Goal: Use online tool/utility: Use online tool/utility

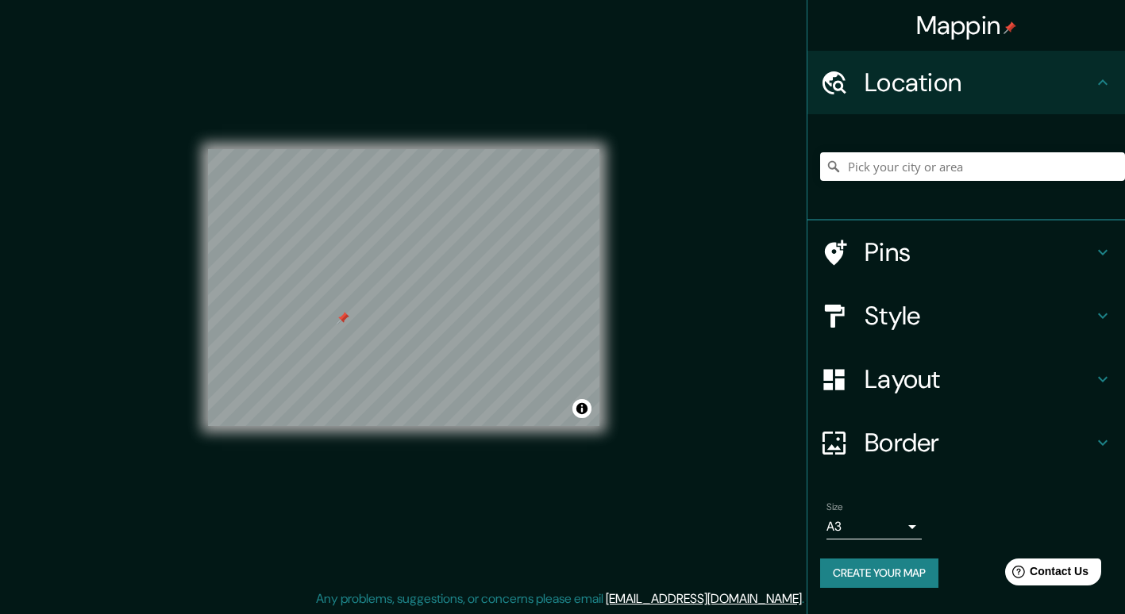
click at [929, 325] on h4 "Style" at bounding box center [978, 316] width 229 height 32
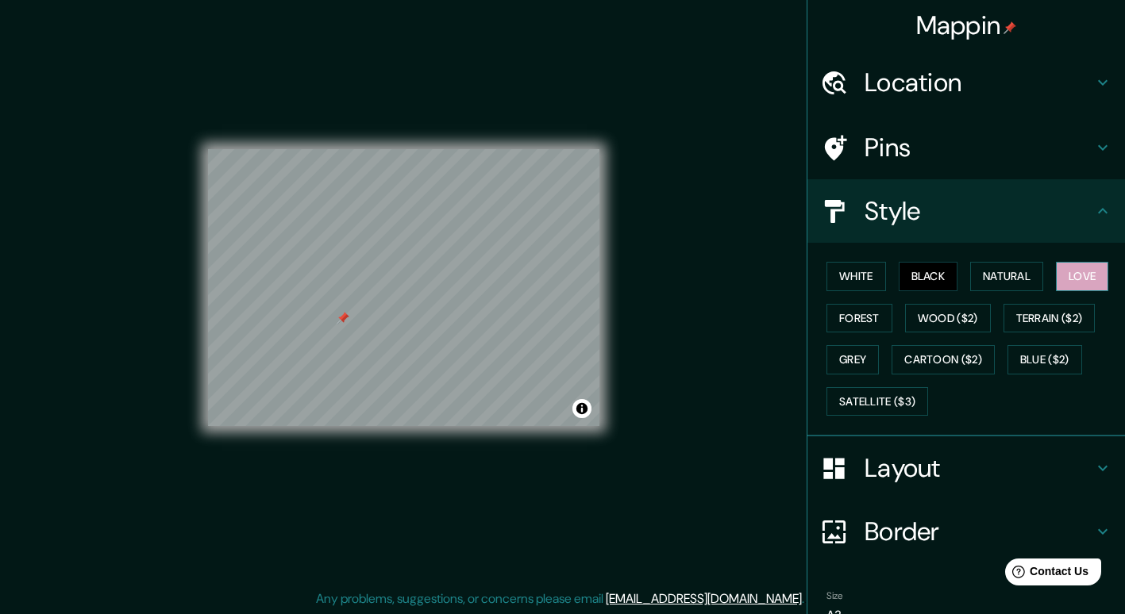
click at [1068, 271] on button "Love" at bounding box center [1082, 276] width 52 height 29
click at [1013, 275] on button "Natural" at bounding box center [1006, 276] width 73 height 29
click at [916, 279] on button "Black" at bounding box center [928, 276] width 60 height 29
click at [844, 277] on button "White" at bounding box center [856, 276] width 60 height 29
click at [918, 285] on button "Black" at bounding box center [928, 276] width 60 height 29
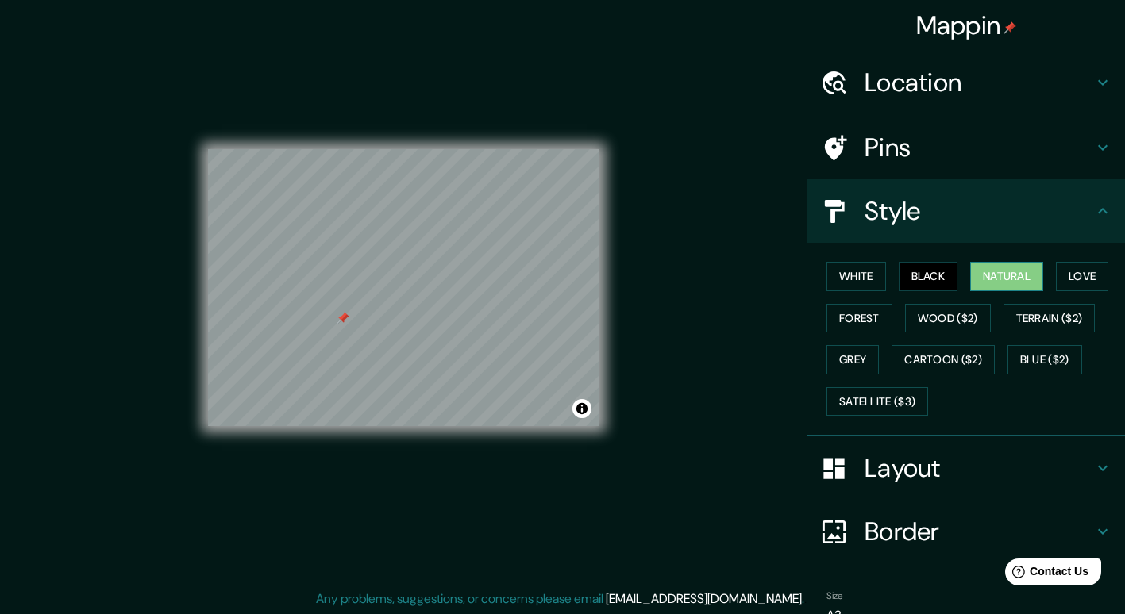
click at [996, 268] on button "Natural" at bounding box center [1006, 276] width 73 height 29
click at [1078, 270] on button "Love" at bounding box center [1082, 276] width 52 height 29
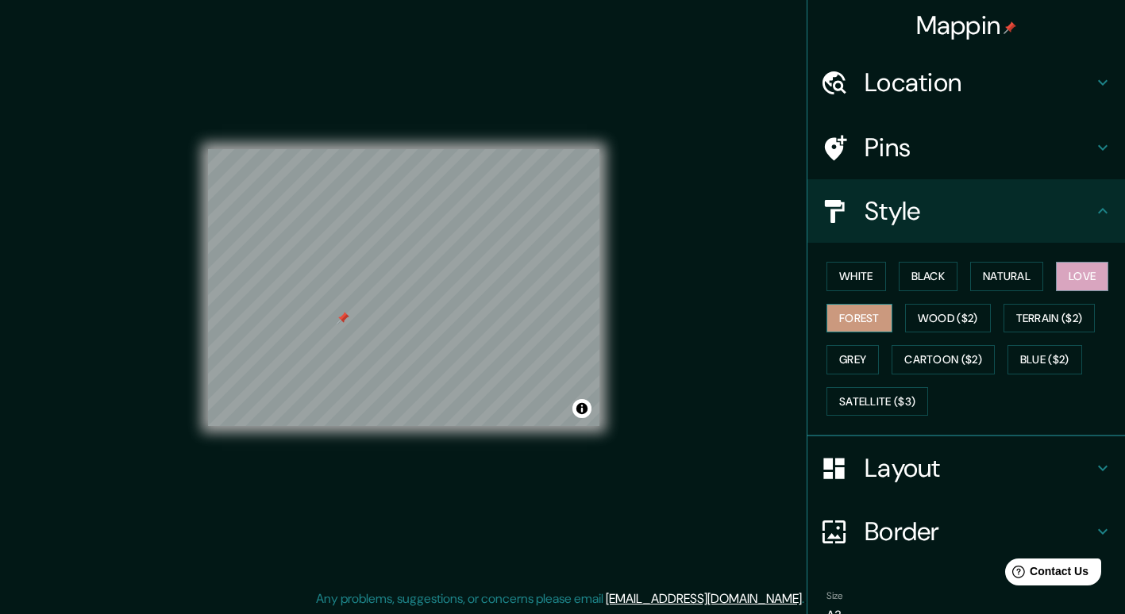
click at [854, 329] on button "Forest" at bounding box center [859, 318] width 66 height 29
click at [1016, 314] on button "Terrain ($2)" at bounding box center [1049, 318] width 92 height 29
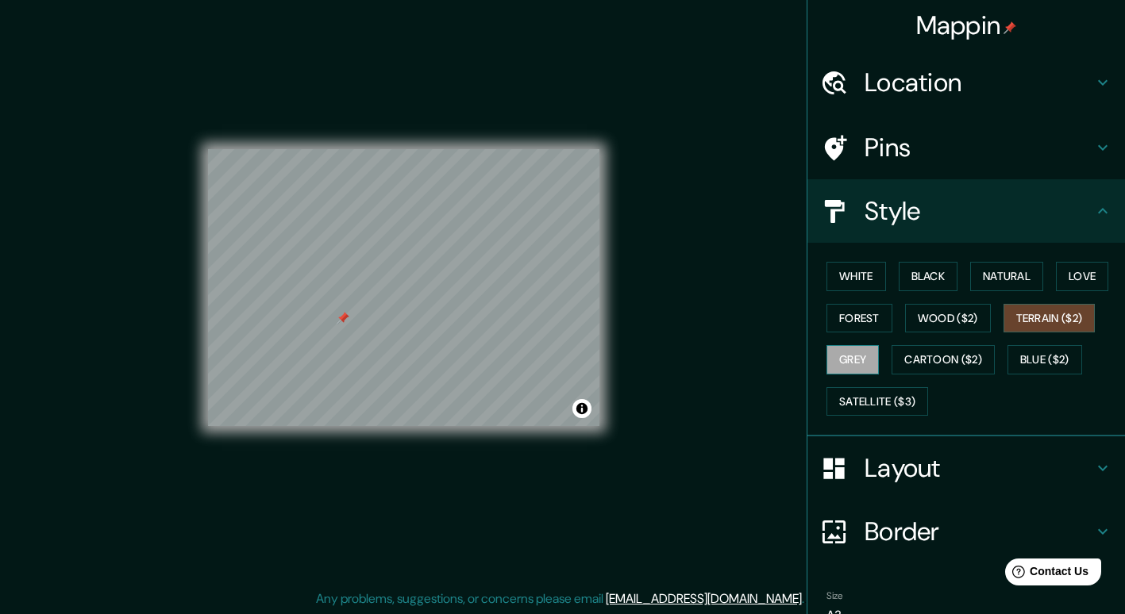
click at [832, 353] on button "Grey" at bounding box center [852, 359] width 52 height 29
click at [887, 487] on div "Layout" at bounding box center [965, 468] width 317 height 63
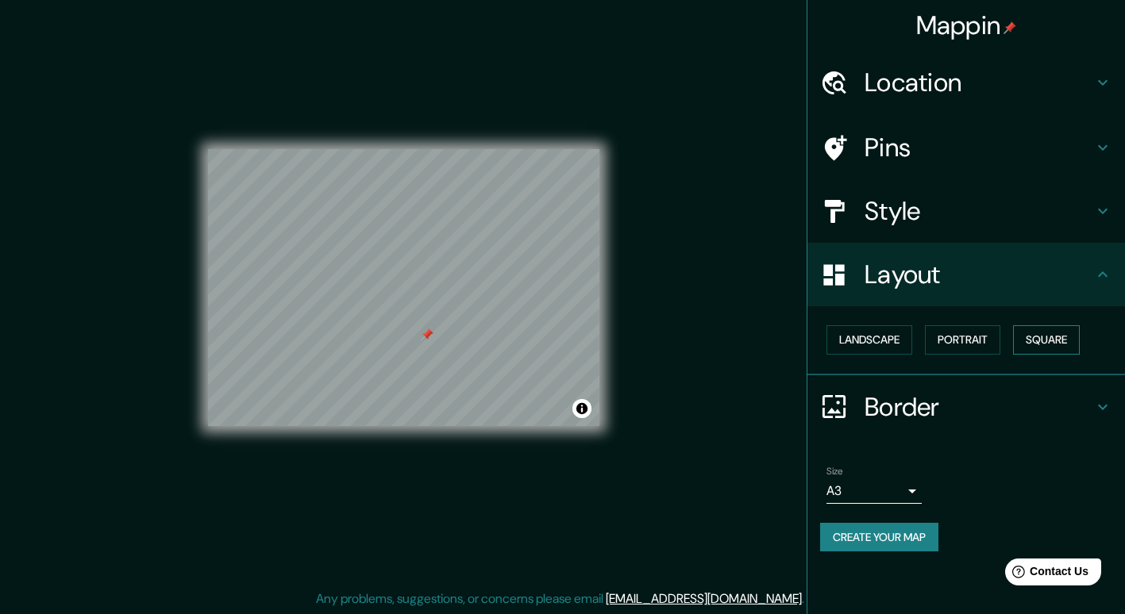
click at [1027, 341] on button "Square" at bounding box center [1046, 339] width 67 height 29
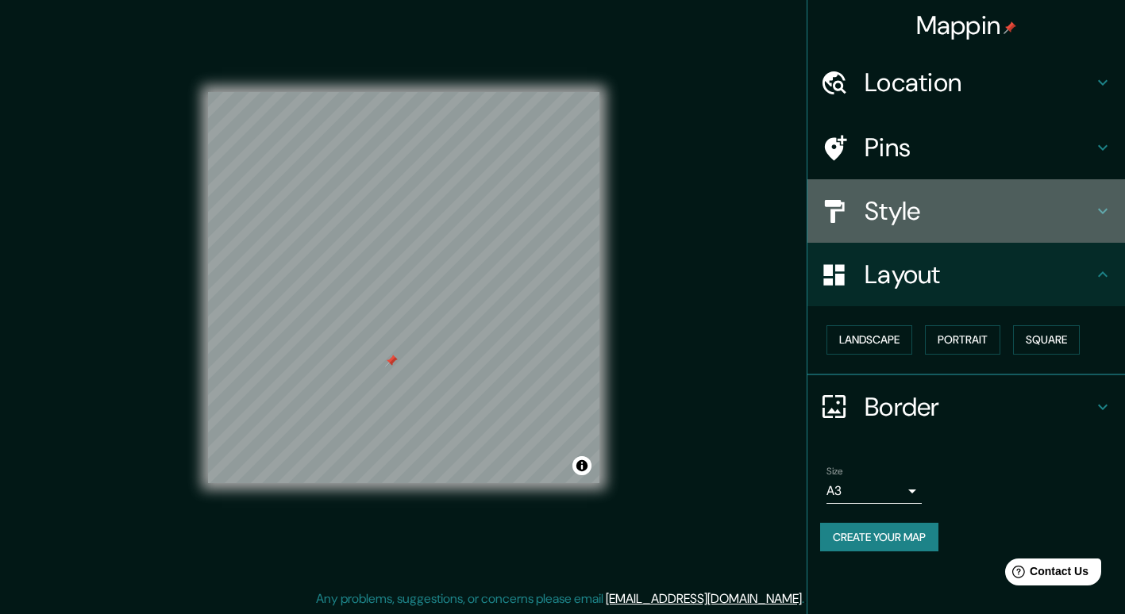
click at [914, 218] on h4 "Style" at bounding box center [978, 211] width 229 height 32
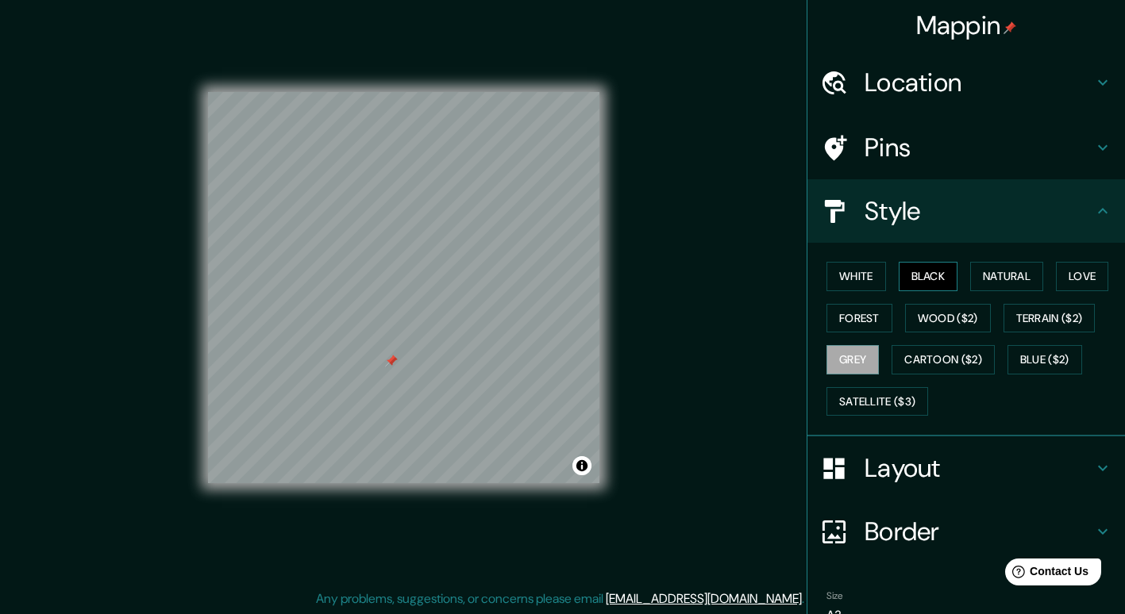
click at [941, 273] on button "Black" at bounding box center [928, 276] width 60 height 29
click at [843, 358] on button "Grey" at bounding box center [852, 359] width 52 height 29
click at [933, 133] on h4 "Pins" at bounding box center [978, 148] width 229 height 32
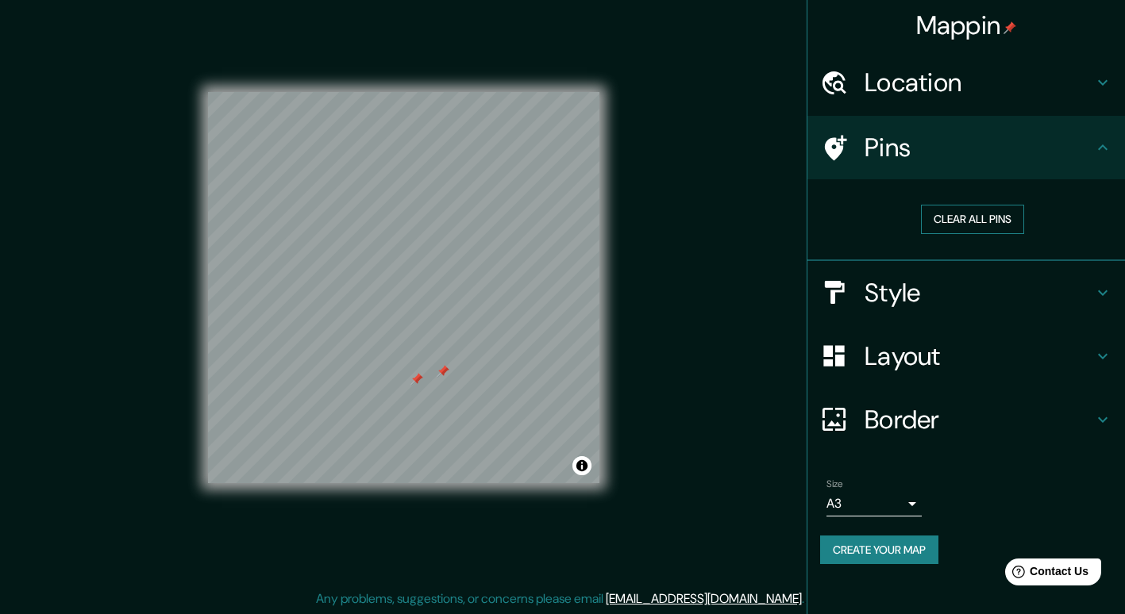
click at [954, 220] on button "Clear all pins" at bounding box center [972, 219] width 103 height 29
